Goal: Information Seeking & Learning: Find specific fact

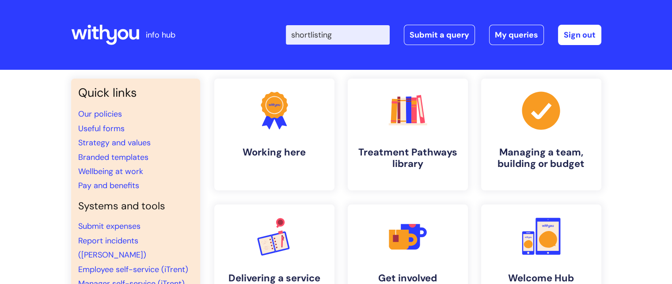
type input "shortlisting"
click button "Search" at bounding box center [0, 0] width 0 height 0
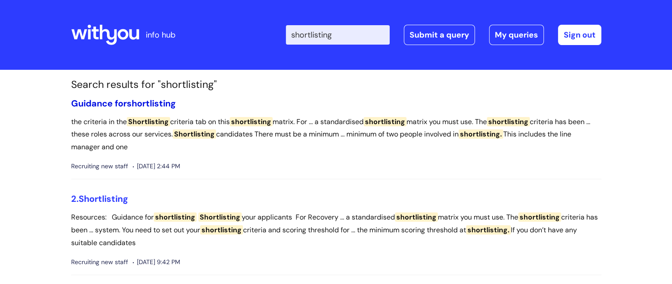
click at [148, 109] on span "shortlisting" at bounding box center [151, 103] width 49 height 11
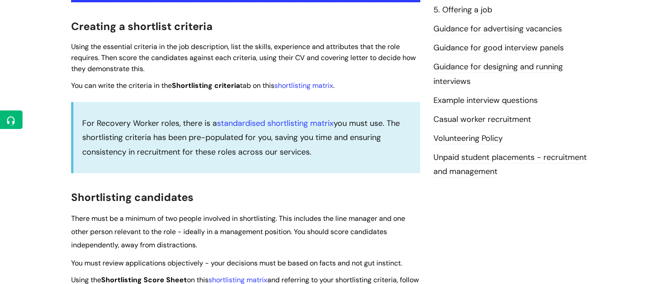
scroll to position [230, 0]
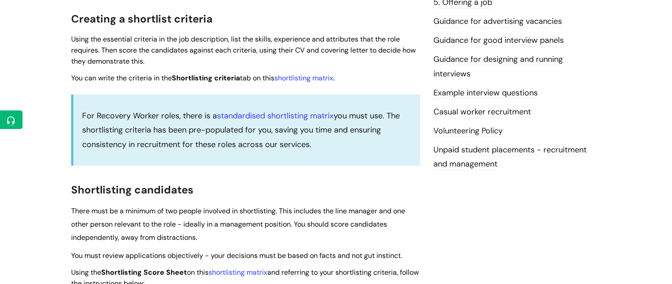
drag, startPoint x: 0, startPoint y: 0, endPoint x: 678, endPoint y: 80, distance: 682.7
click at [245, 112] on link "standardised shortlisting matrix" at bounding box center [275, 115] width 117 height 11
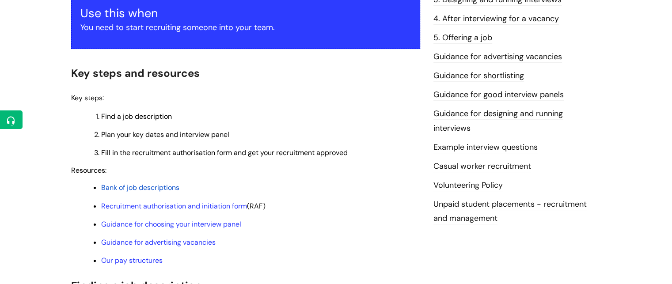
scroll to position [177, 0]
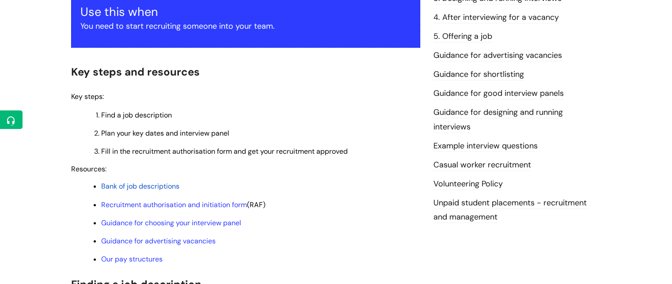
click at [148, 191] on span "Bank of job descriptions" at bounding box center [140, 186] width 78 height 9
